Goal: Information Seeking & Learning: Learn about a topic

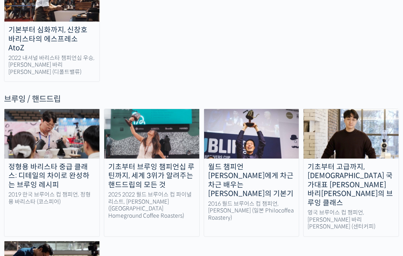
scroll to position [1303, 0]
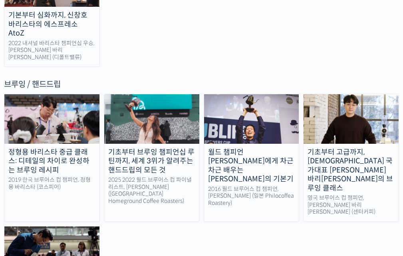
click at [352, 148] on div "기초부터 고급까지, [DEMOGRAPHIC_DATA] 국가대표 [PERSON_NAME] 바리[PERSON_NAME]의 브루잉 클래스" at bounding box center [351, 170] width 95 height 45
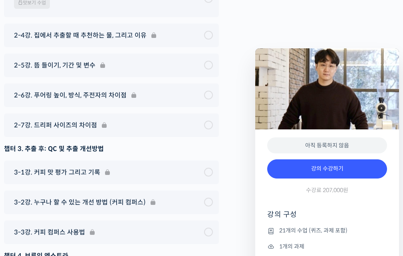
scroll to position [4274, 0]
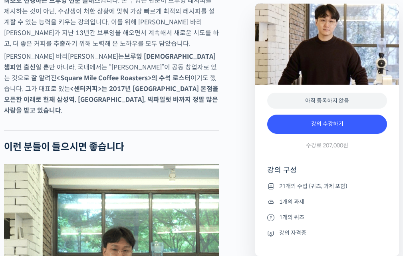
scroll to position [1119, 0]
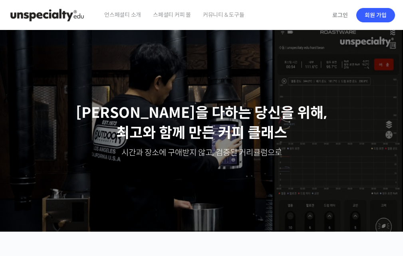
click at [221, 20] on span "커뮤니티 & 도구들" at bounding box center [224, 15] width 42 height 30
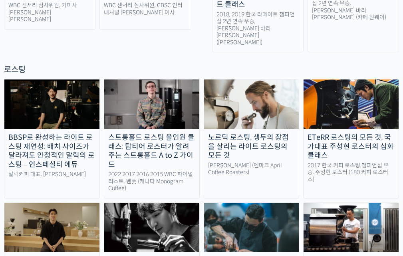
scroll to position [671, 0]
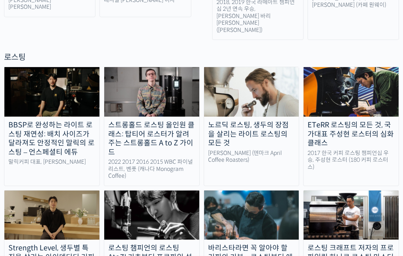
click at [157, 121] on div "스트롱홀드 로스팅 올인원 클래스: 탑티어 로스터가 알려주는 스트롱홀드 A to Z 가이드" at bounding box center [151, 139] width 95 height 36
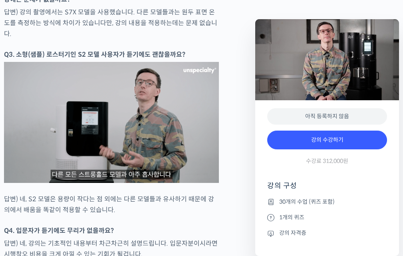
scroll to position [3356, 0]
